Goal: Navigation & Orientation: Go to known website

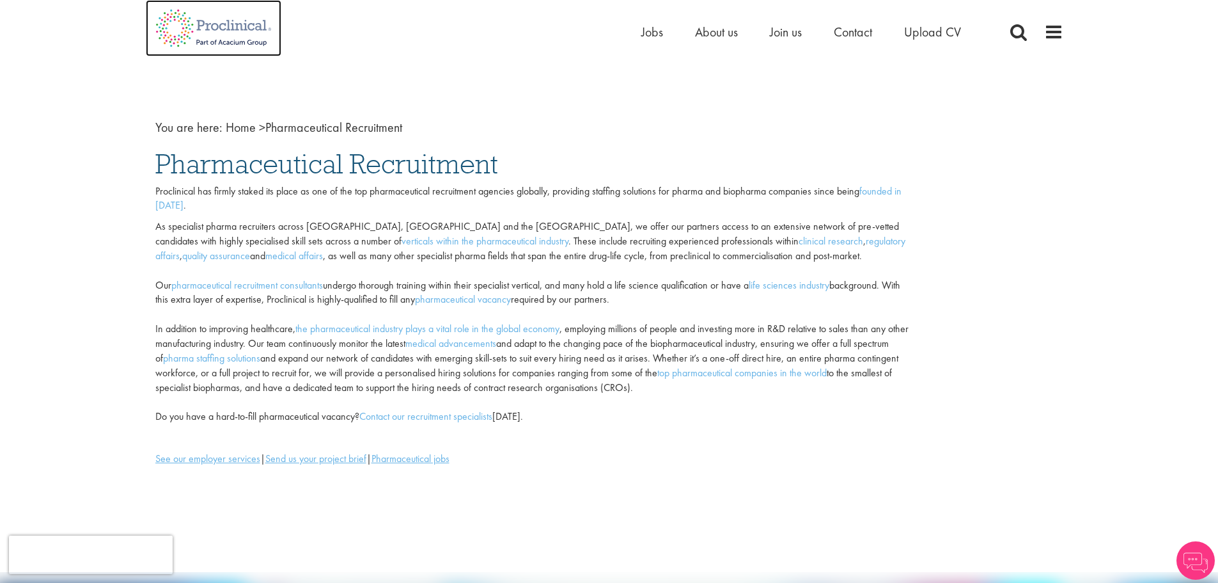
click at [217, 27] on img at bounding box center [214, 28] width 136 height 56
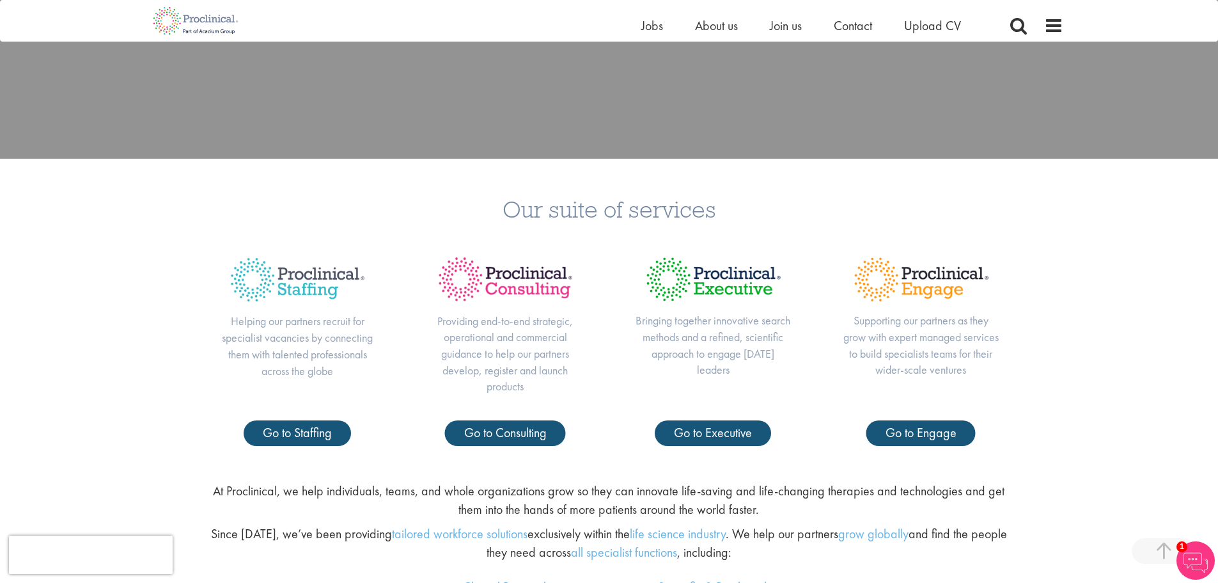
scroll to position [448, 0]
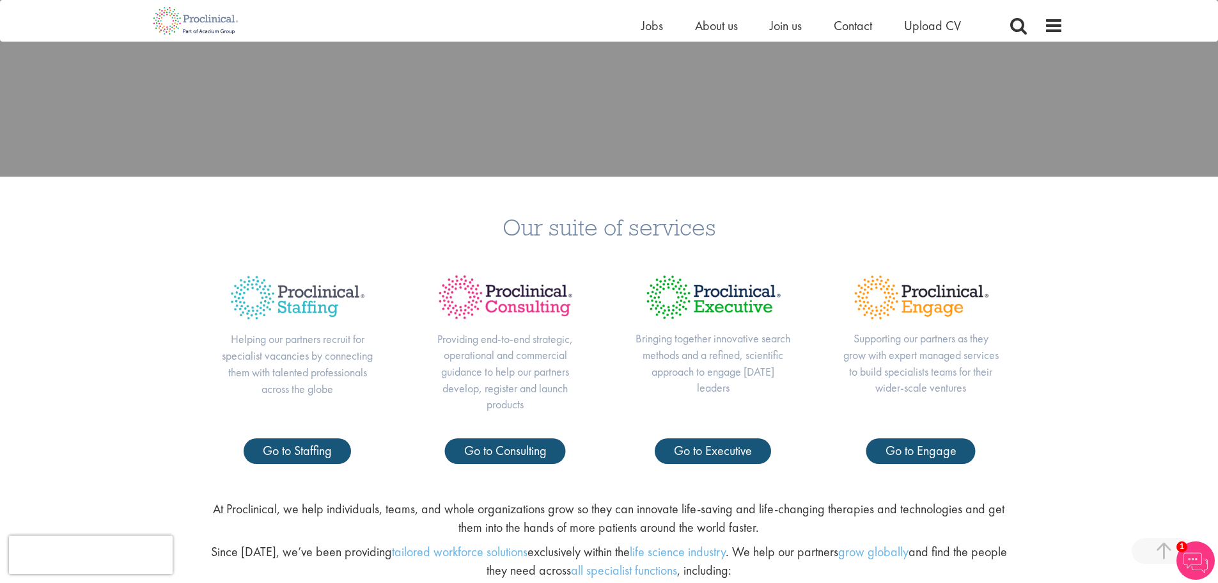
click at [936, 301] on img at bounding box center [921, 297] width 157 height 66
click at [917, 453] on span "Go to Engage" at bounding box center [921, 450] width 71 height 17
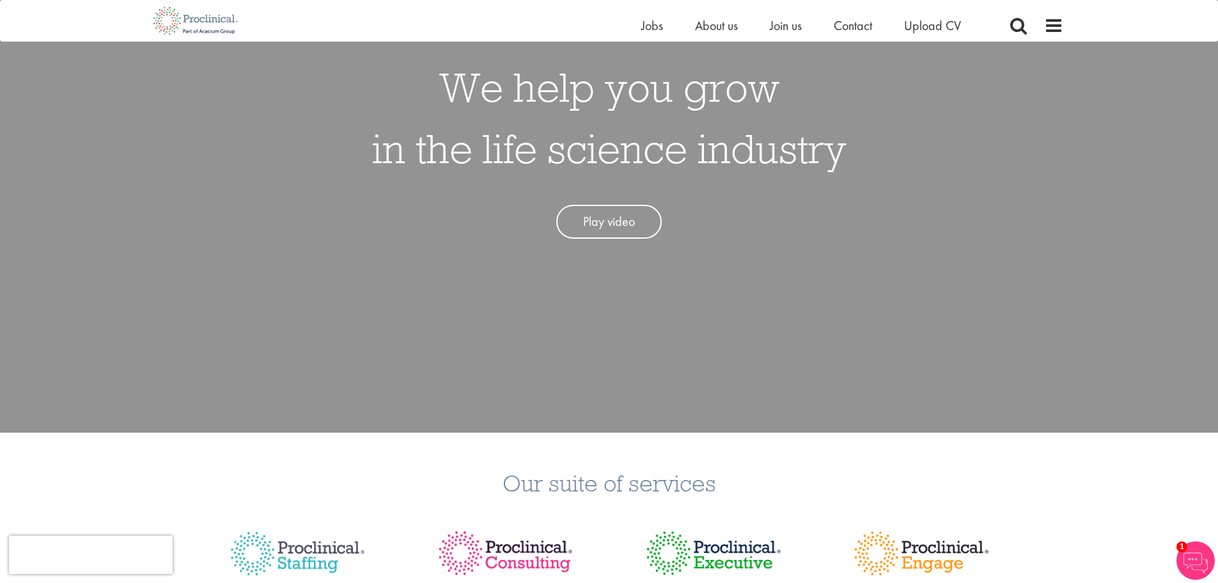
scroll to position [0, 0]
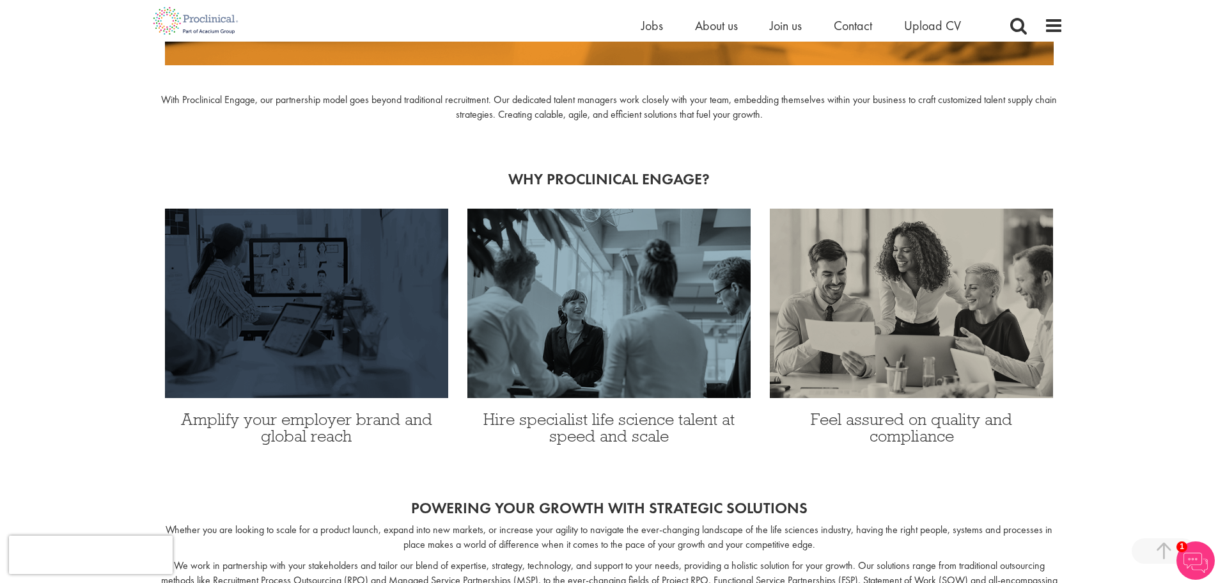
scroll to position [128, 0]
